Goal: Find specific page/section: Find specific page/section

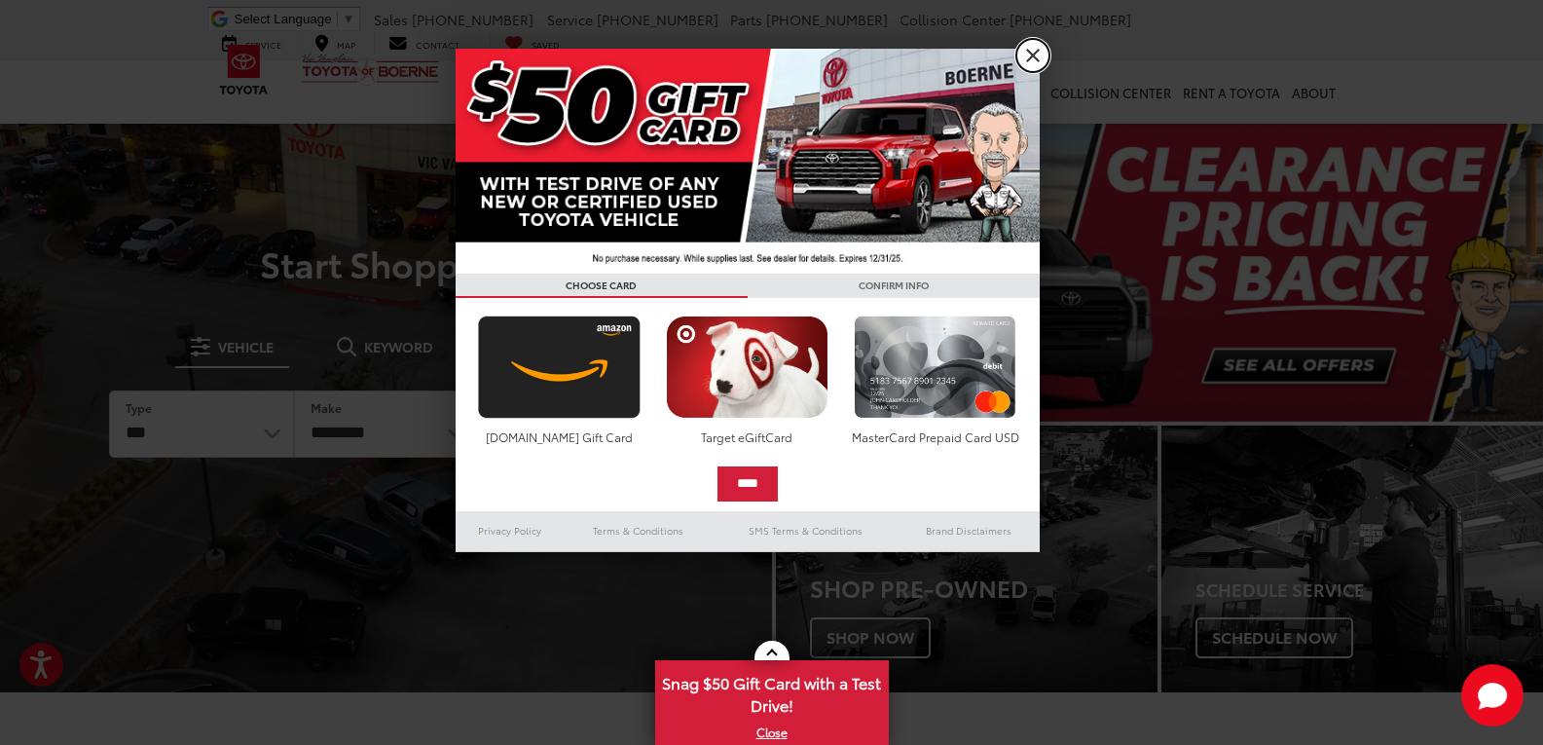
click at [1034, 57] on link "X" at bounding box center [1032, 55] width 33 height 33
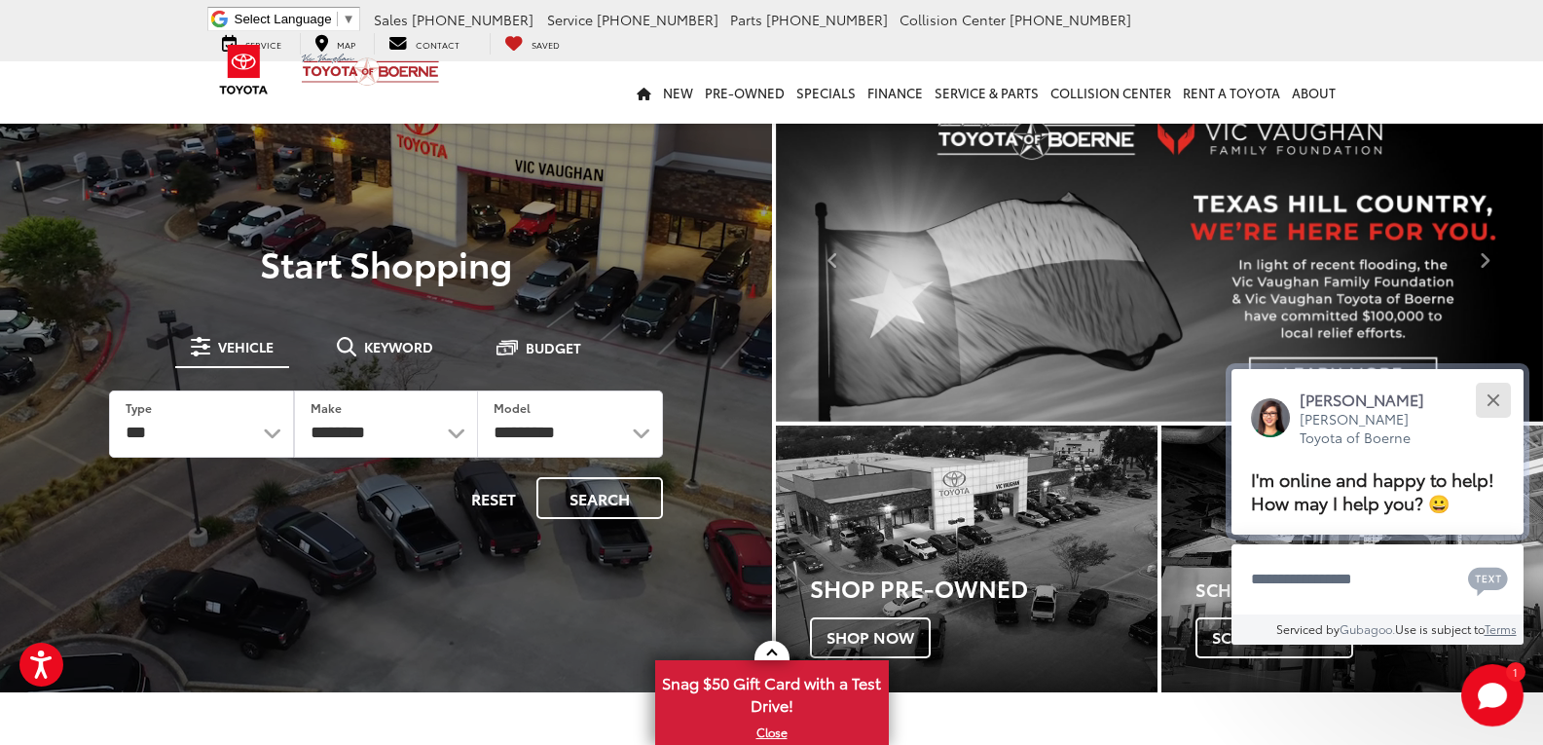
click at [1493, 397] on div "Close" at bounding box center [1493, 399] width 13 height 13
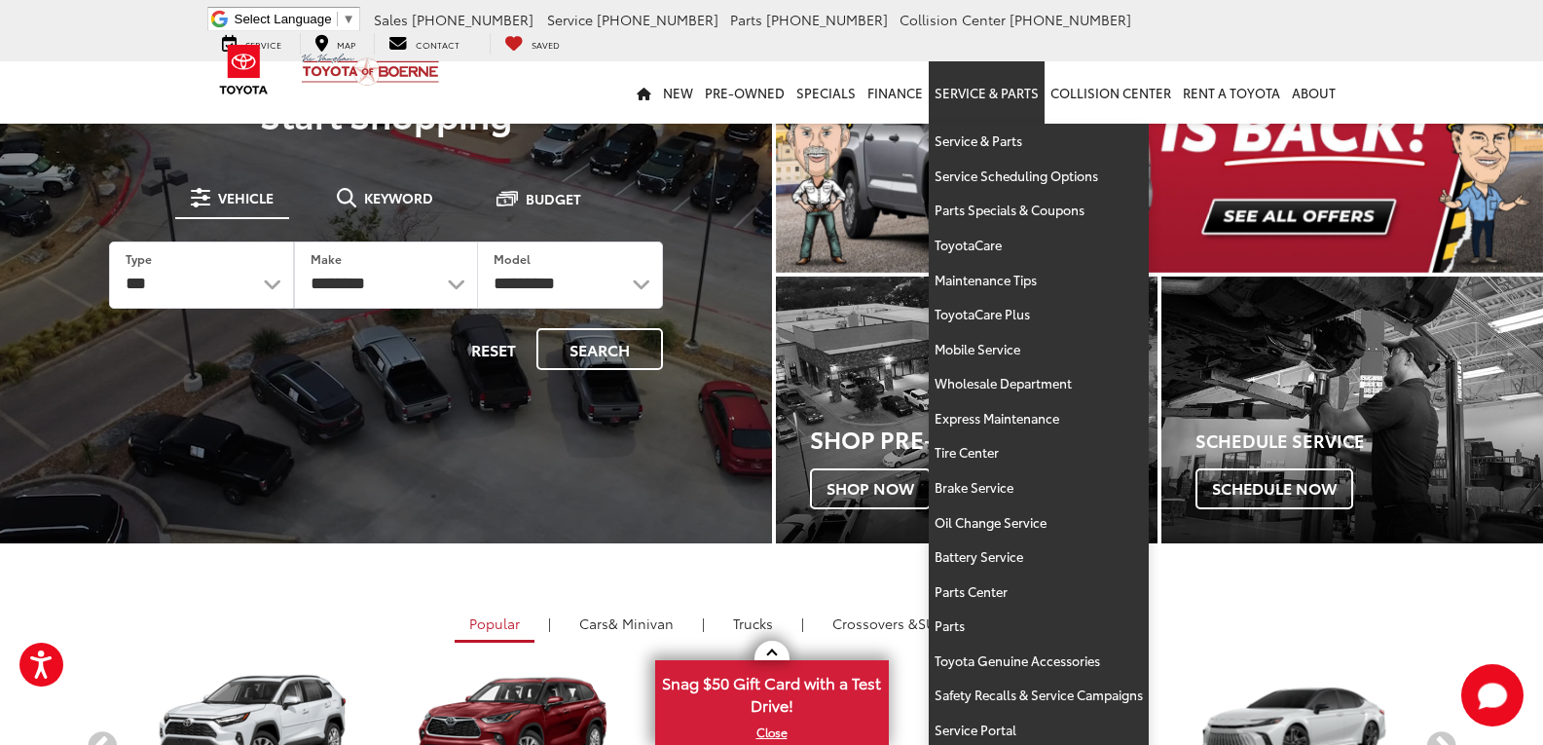
scroll to position [195, 0]
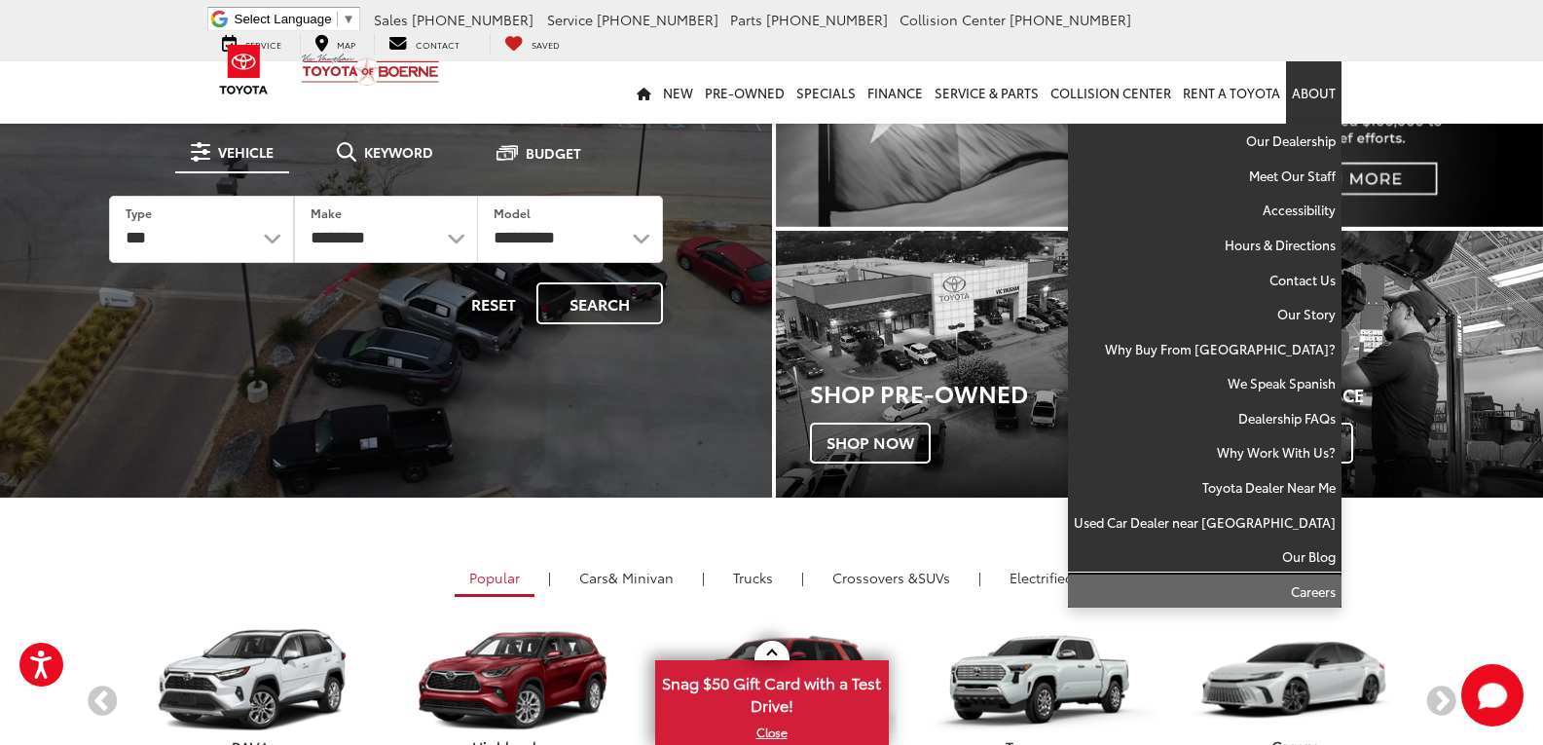
click at [1315, 583] on link "Careers" at bounding box center [1205, 591] width 274 height 34
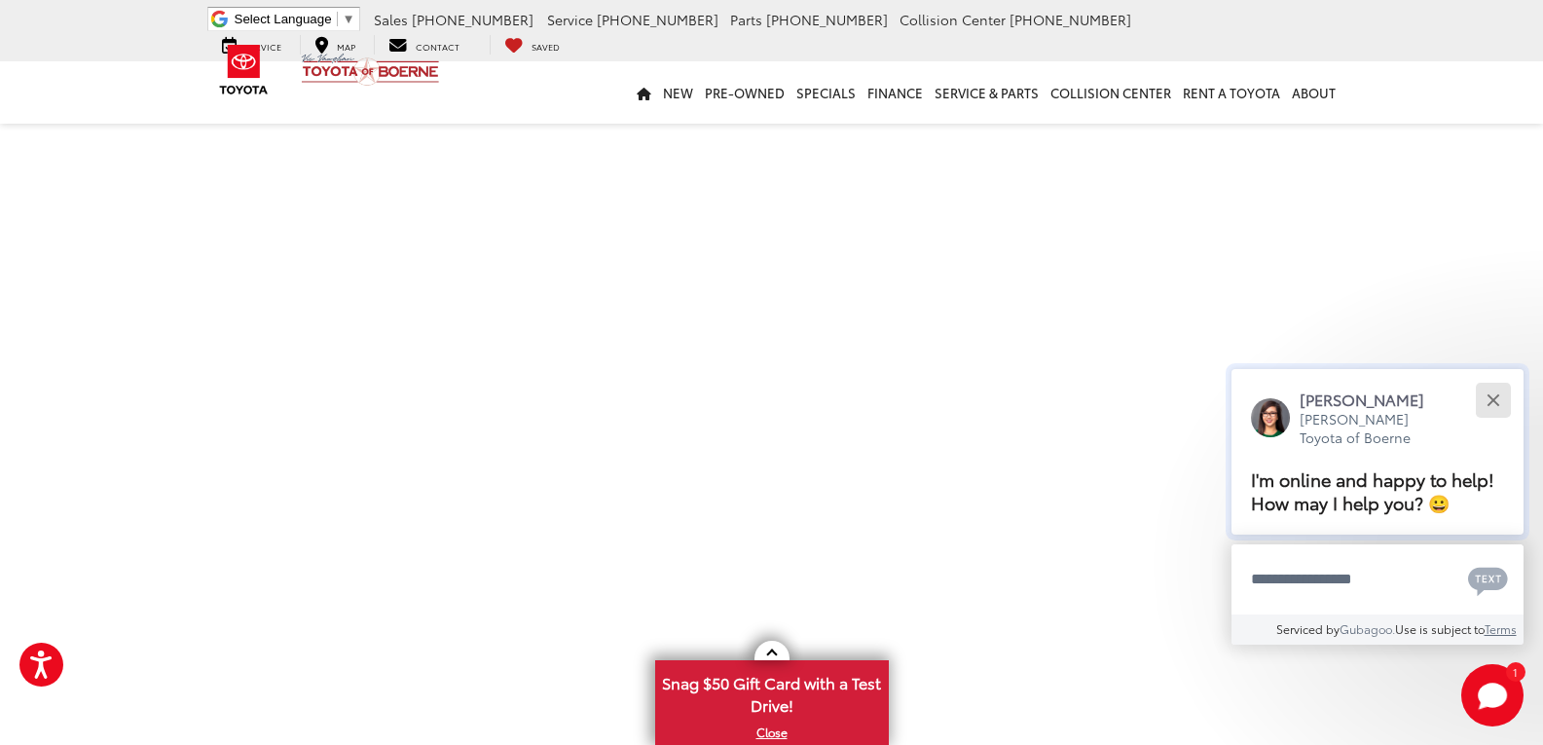
click at [1483, 395] on button "Close" at bounding box center [1493, 400] width 42 height 42
